Goal: Information Seeking & Learning: Learn about a topic

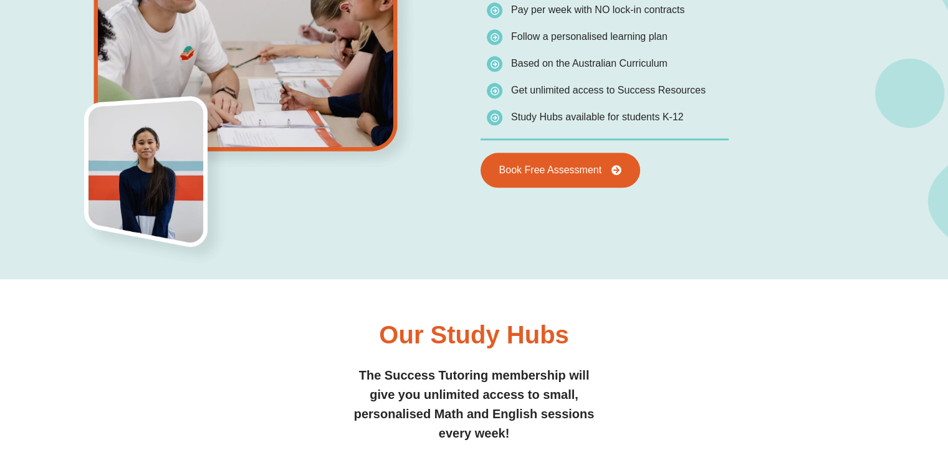
scroll to position [1122, 0]
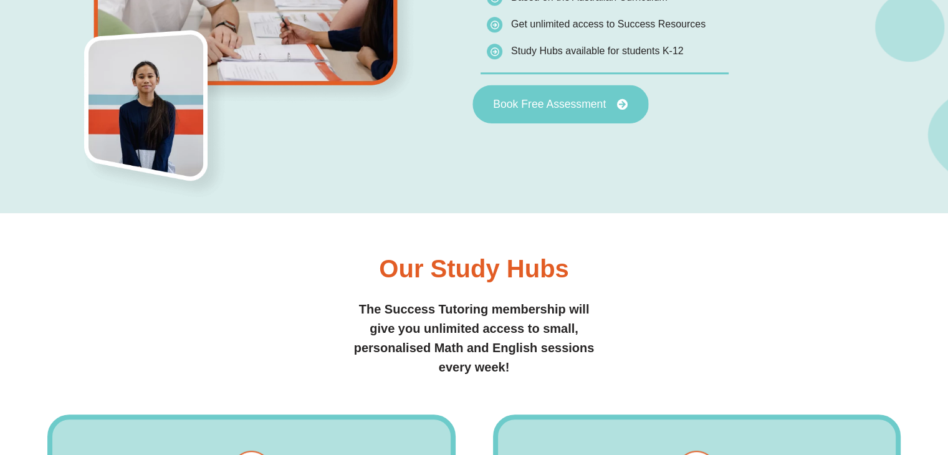
click at [524, 110] on link "Book Free Assessment" at bounding box center [560, 104] width 176 height 39
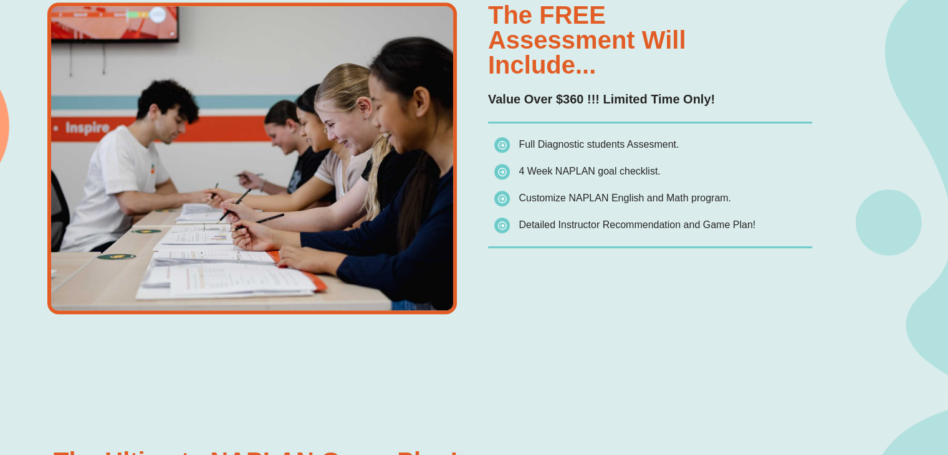
scroll to position [873, 0]
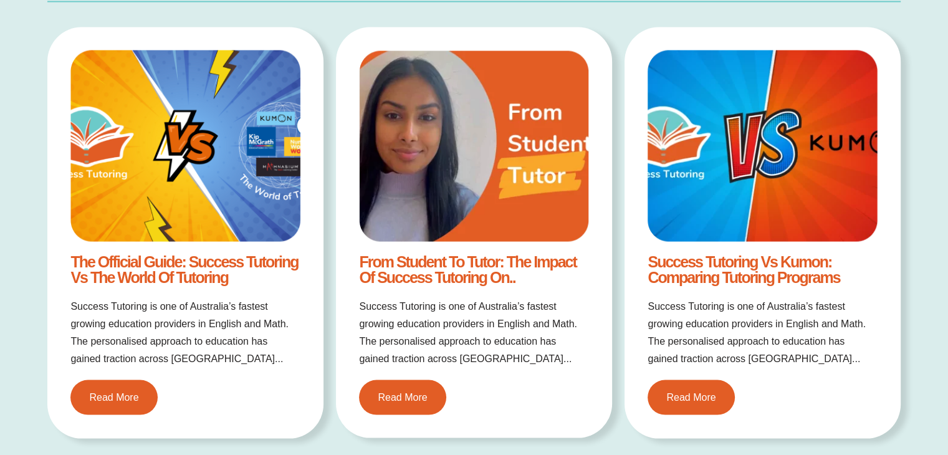
scroll to position [2493, 0]
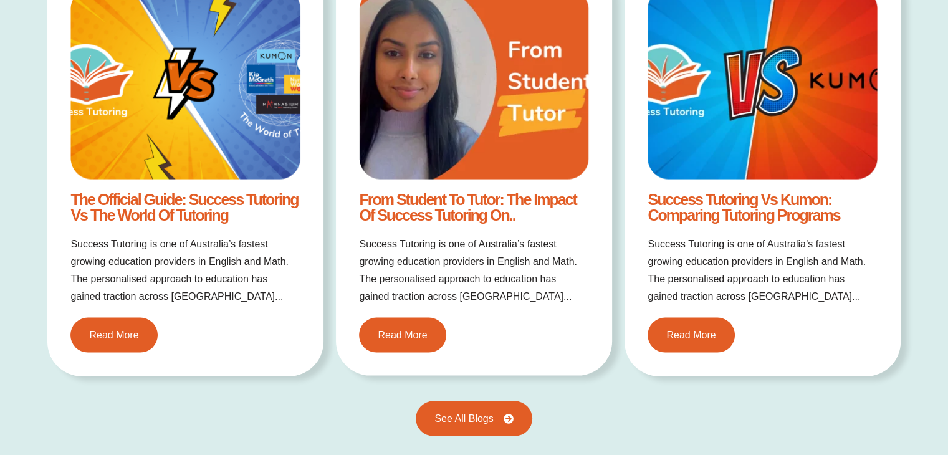
click at [781, 199] on link "Success Tutoring vs Kumon: Comparing Tutoring Programs" at bounding box center [744, 207] width 192 height 33
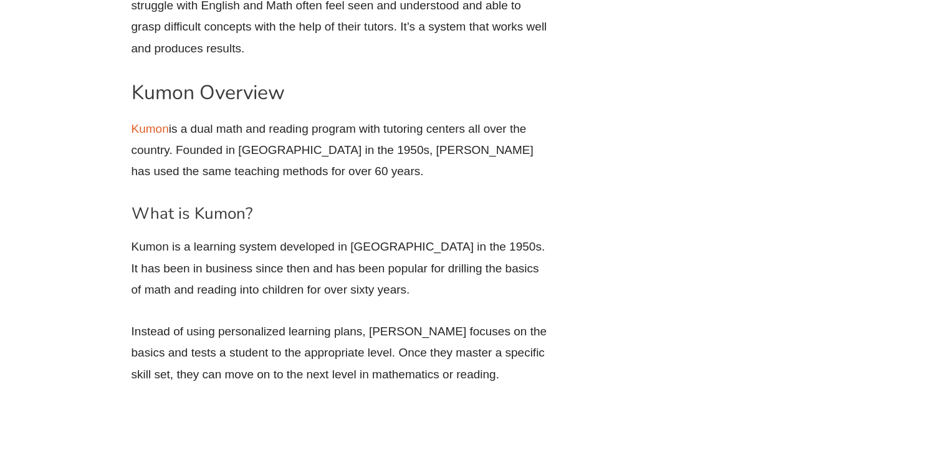
scroll to position [3178, 0]
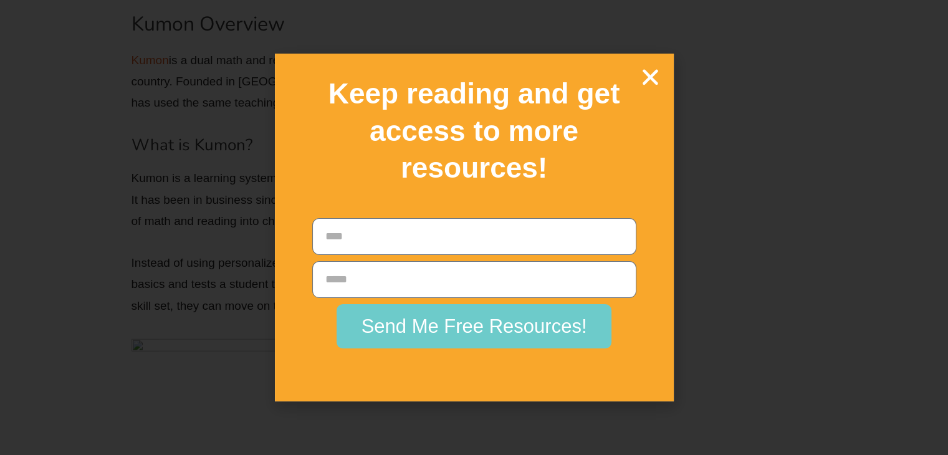
click at [648, 80] on icon "Close" at bounding box center [650, 77] width 22 height 22
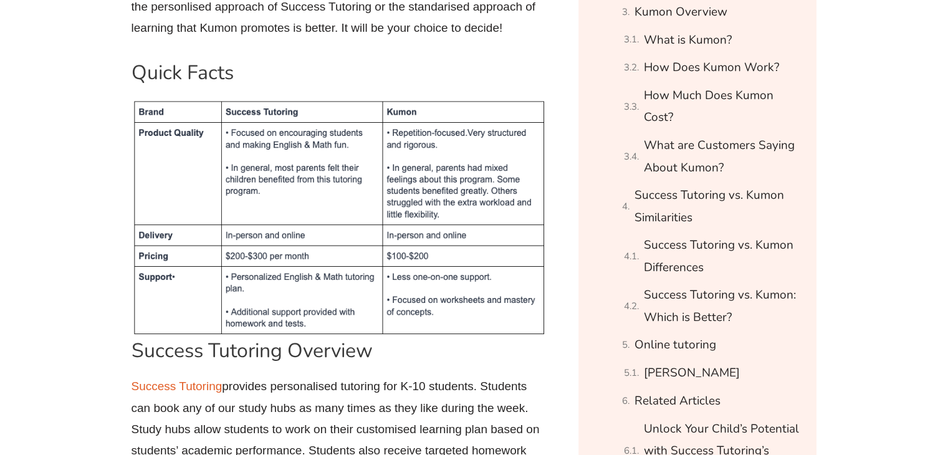
scroll to position [997, 0]
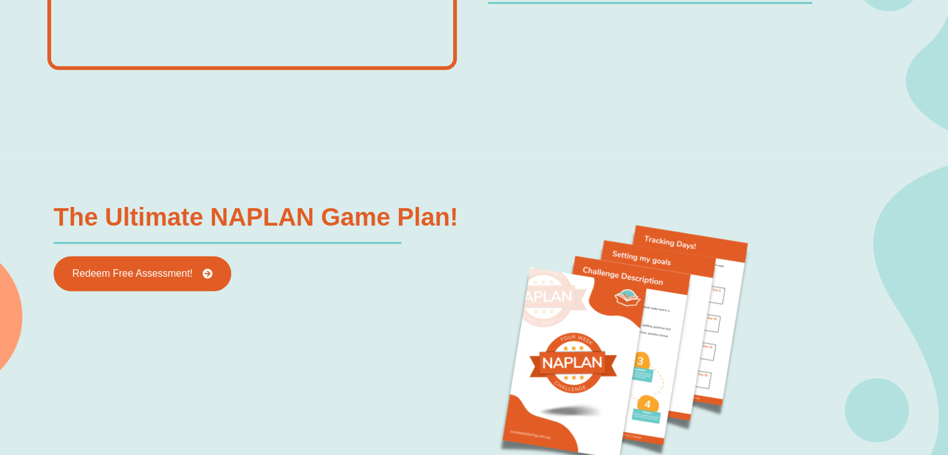
scroll to position [1246, 0]
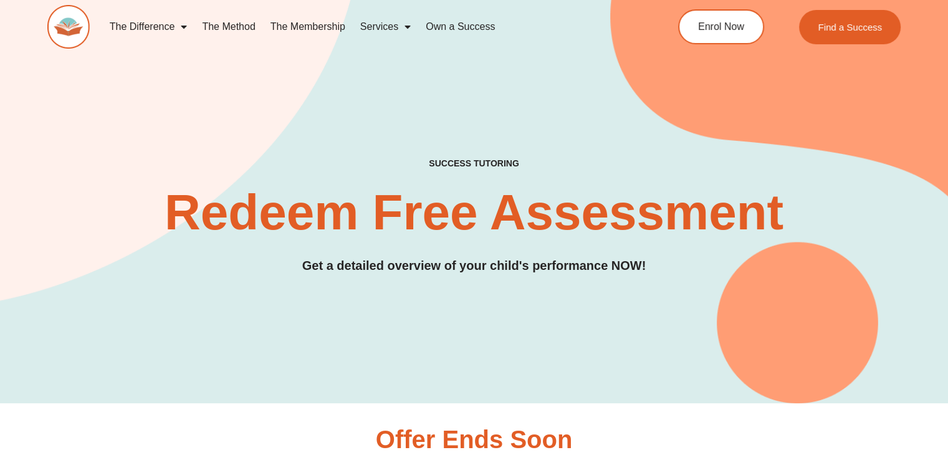
click at [309, 21] on link "The Membership" at bounding box center [308, 26] width 90 height 29
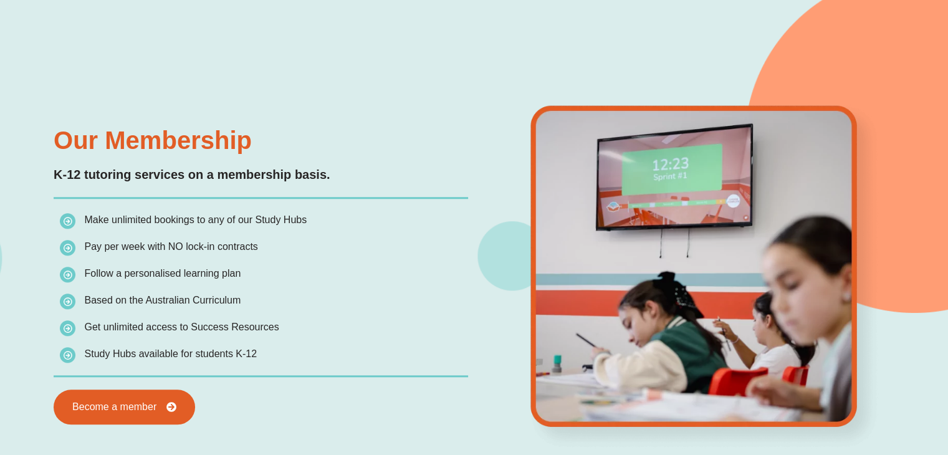
scroll to position [1122, 0]
